Goal: Check status: Check status

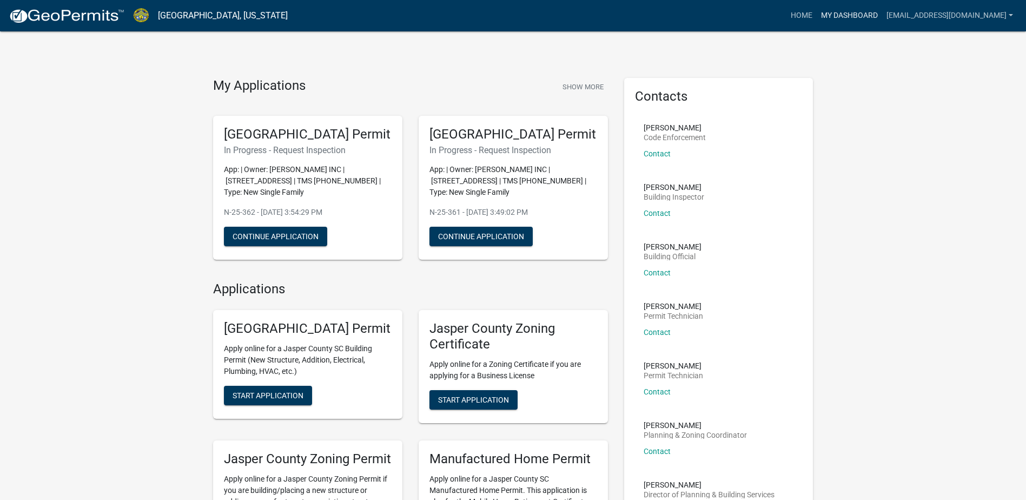
click at [858, 10] on link "My Dashboard" at bounding box center [848, 15] width 65 height 21
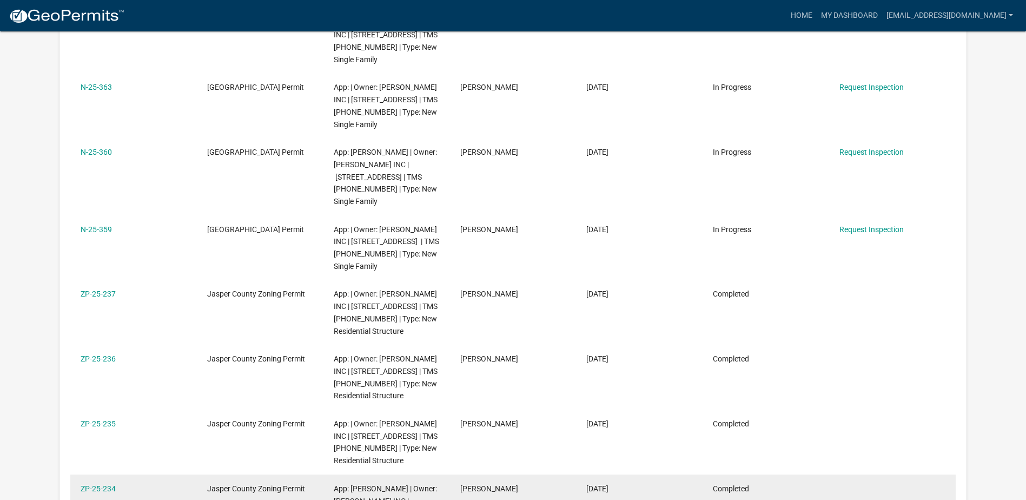
scroll to position [703, 0]
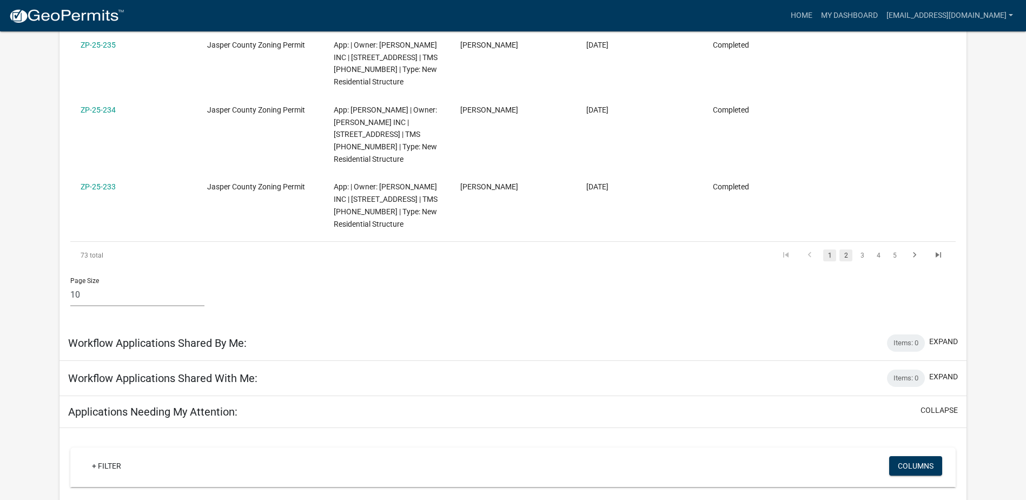
click at [846, 249] on link "2" at bounding box center [845, 255] width 13 height 12
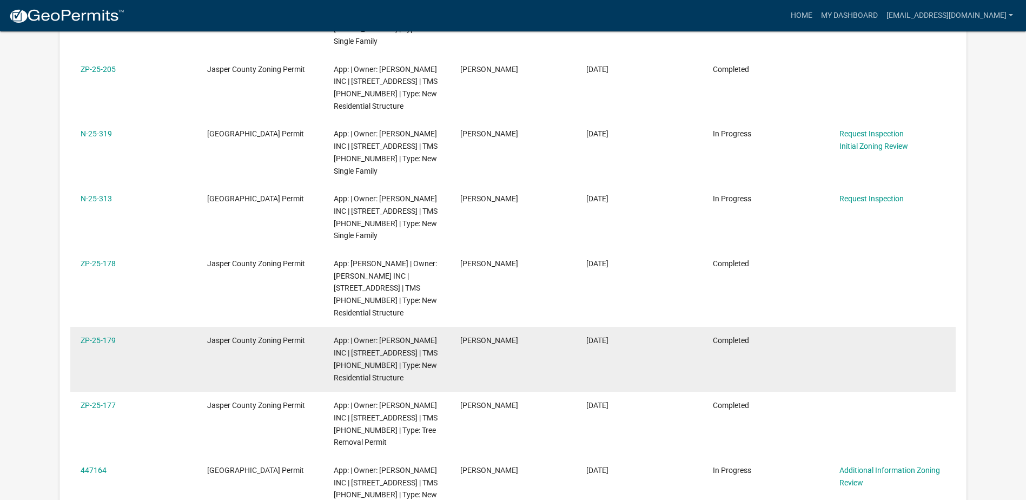
scroll to position [270, 0]
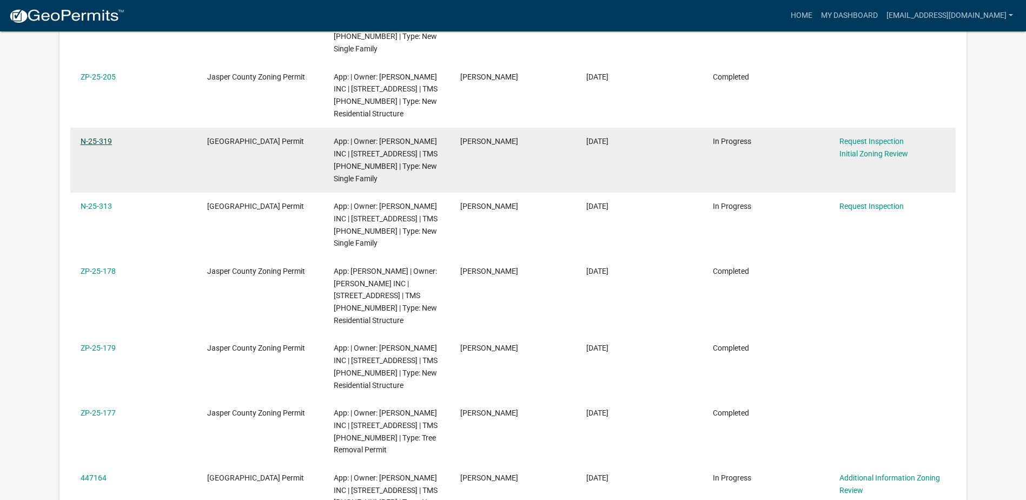
click at [97, 138] on link "N-25-319" at bounding box center [96, 141] width 31 height 9
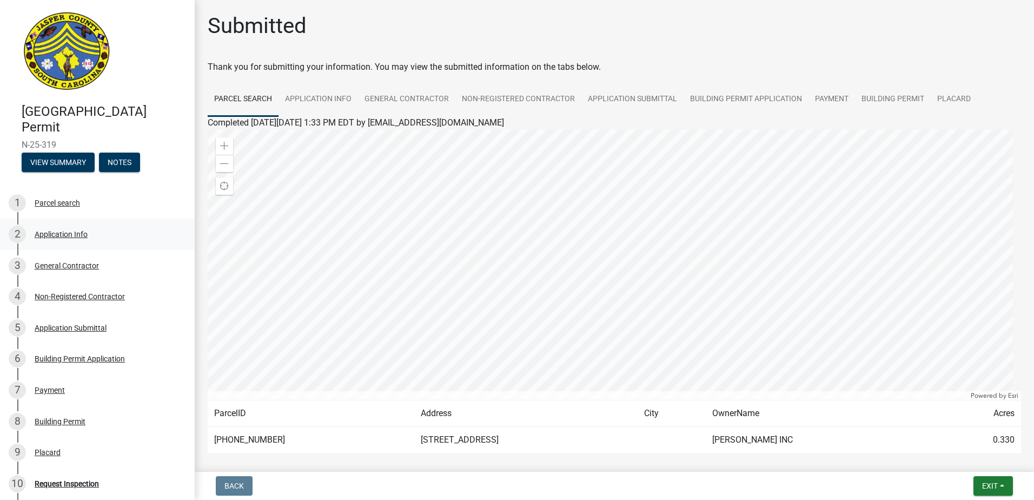
click at [78, 234] on div "Application Info" at bounding box center [61, 234] width 53 height 8
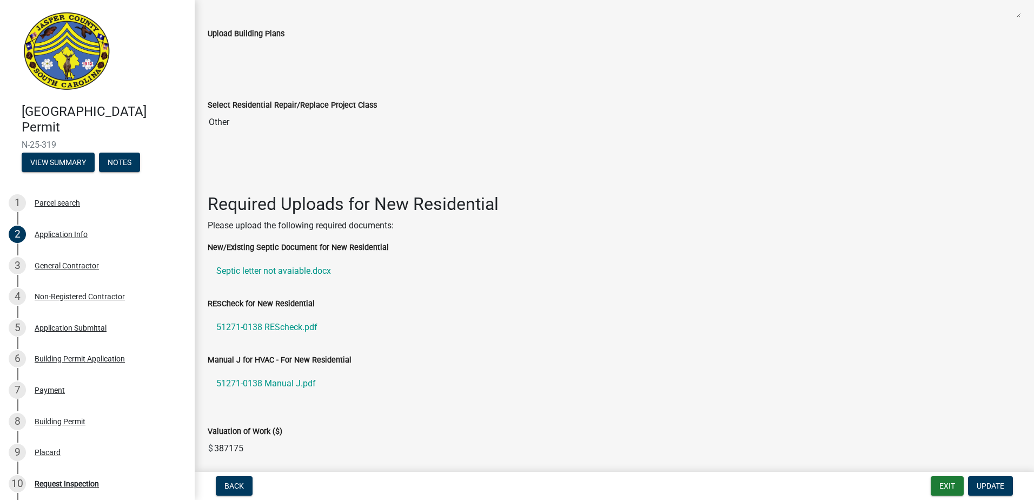
scroll to position [1206, 0]
